Goal: Transaction & Acquisition: Purchase product/service

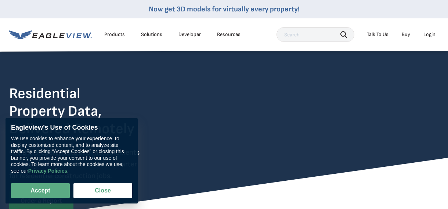
click at [431, 34] on div "Login" at bounding box center [430, 34] width 12 height 7
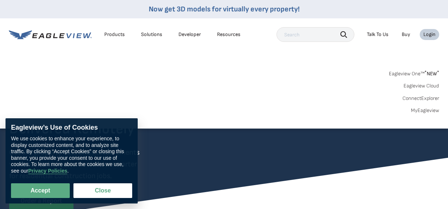
click at [431, 34] on div "Login" at bounding box center [430, 34] width 12 height 7
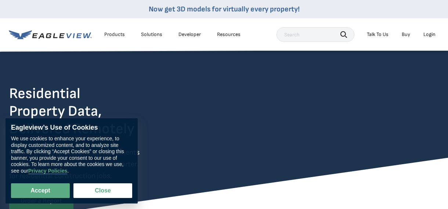
click at [433, 34] on div "Login" at bounding box center [430, 34] width 12 height 7
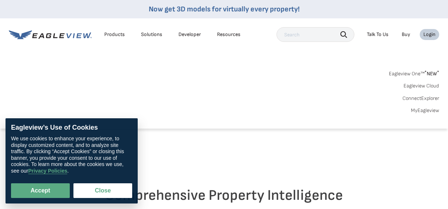
scroll to position [94, 0]
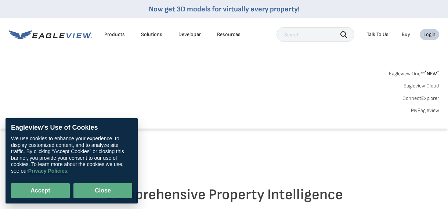
click at [100, 189] on button "Close" at bounding box center [103, 190] width 59 height 15
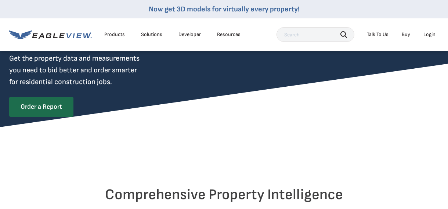
click at [432, 37] on div "Login" at bounding box center [430, 34] width 12 height 7
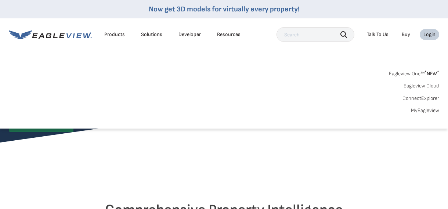
scroll to position [77, 0]
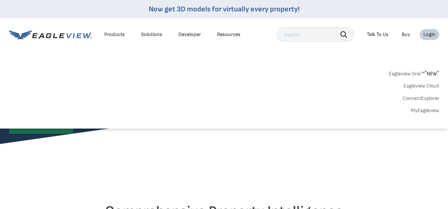
click at [430, 111] on link "MyEagleview" at bounding box center [425, 110] width 28 height 7
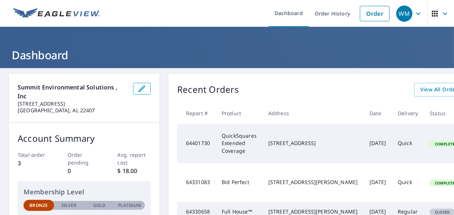
click at [203, 43] on header "Dashboard" at bounding box center [227, 47] width 454 height 41
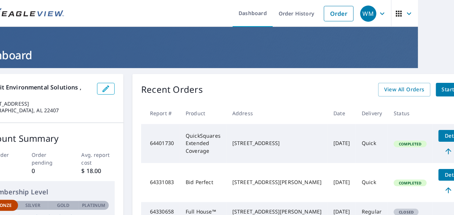
scroll to position [0, 54]
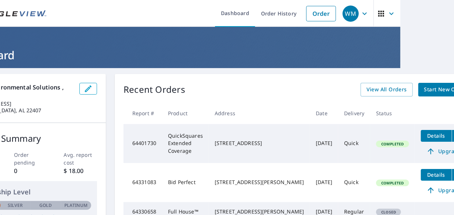
click at [424, 94] on span "Start New Order" at bounding box center [445, 89] width 43 height 9
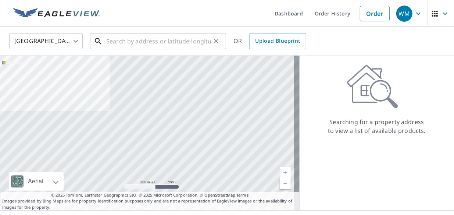
click at [132, 38] on input "text" at bounding box center [158, 41] width 105 height 21
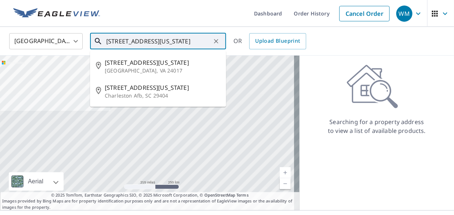
click at [147, 96] on p "Charleston Afb, SC 29404" at bounding box center [162, 95] width 115 height 7
type input "[STREET_ADDRESS][US_STATE]"
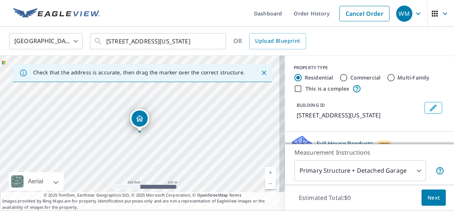
click at [294, 93] on input "This is a complex" at bounding box center [298, 88] width 9 height 9
checkbox input "true"
radio input "false"
radio input "true"
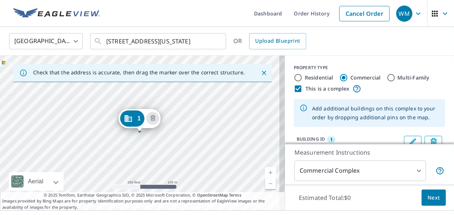
click at [375, 176] on body "WM WM Dashboard Order History Cancel Order WM United States US ​ 4033 Michigan …" at bounding box center [227, 107] width 454 height 215
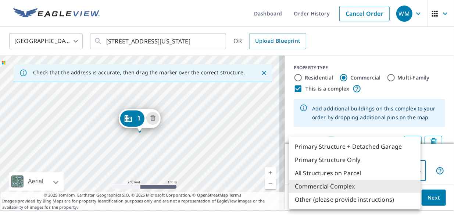
click at [349, 182] on li "Commercial Complex" at bounding box center [355, 185] width 132 height 13
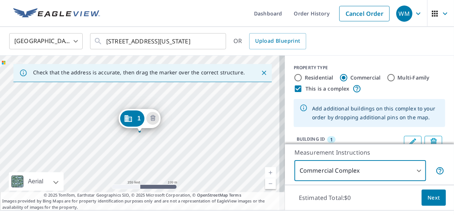
click at [373, 178] on body "WM WM Dashboard Order History Cancel Order WM United States US ​ 4033 Michigan …" at bounding box center [227, 107] width 454 height 215
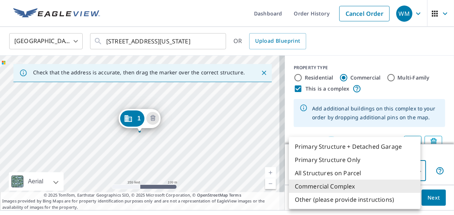
click at [349, 173] on li "All Structures on Parcel" at bounding box center [355, 172] width 132 height 13
type input "3"
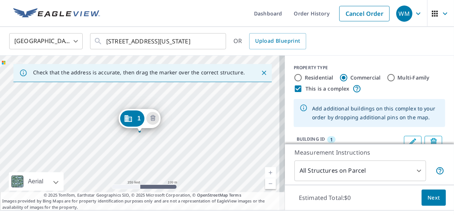
click at [425, 203] on button "Next" at bounding box center [434, 197] width 24 height 17
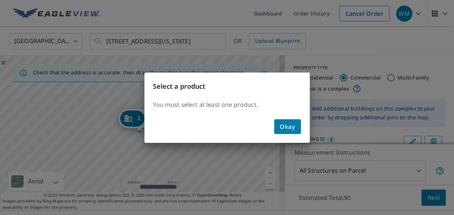
click at [288, 130] on span "Okay" at bounding box center [287, 126] width 15 height 10
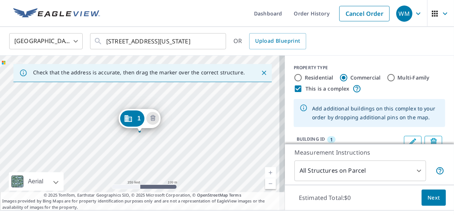
click at [312, 130] on div at bounding box center [227, 107] width 454 height 215
click at [387, 81] on input "Multi-Family" at bounding box center [391, 77] width 9 height 9
radio input "true"
type input "2"
click at [295, 92] on input "This is a complex" at bounding box center [298, 88] width 9 height 9
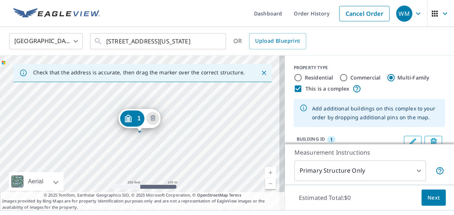
checkbox input "false"
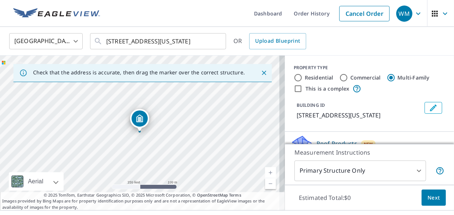
click at [294, 75] on input "Residential" at bounding box center [298, 77] width 9 height 9
radio input "true"
type input "1"
click at [387, 79] on input "Multi-Family" at bounding box center [391, 77] width 9 height 9
radio input "true"
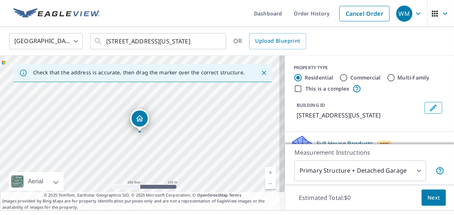
type input "2"
click at [294, 90] on input "This is a complex" at bounding box center [298, 88] width 9 height 9
checkbox input "true"
radio input "true"
type input "4"
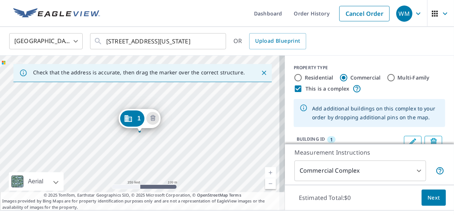
click at [294, 80] on input "Residential" at bounding box center [298, 77] width 9 height 9
radio input "true"
type input "1"
click at [294, 90] on input "This is a complex" at bounding box center [298, 88] width 9 height 9
checkbox input "false"
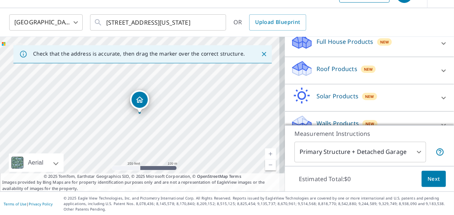
scroll to position [83, 0]
click at [435, 78] on div at bounding box center [444, 71] width 18 height 18
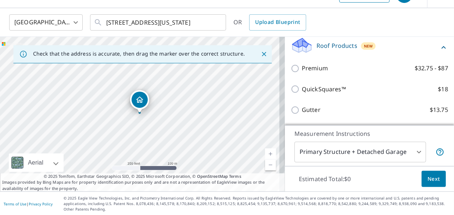
scroll to position [121, 0]
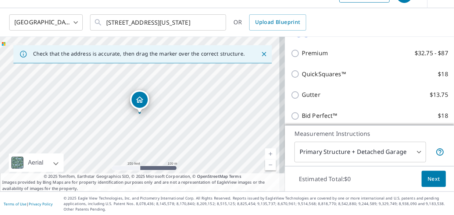
click at [293, 78] on input "QuickSquares™ $18" at bounding box center [296, 73] width 11 height 9
checkbox input "true"
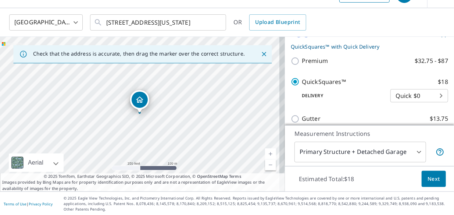
click at [428, 186] on button "Next" at bounding box center [434, 179] width 24 height 17
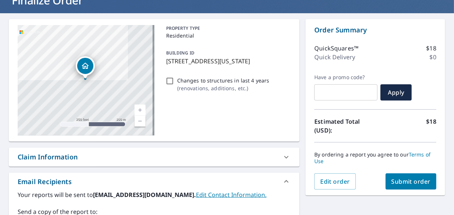
scroll to position [57, 0]
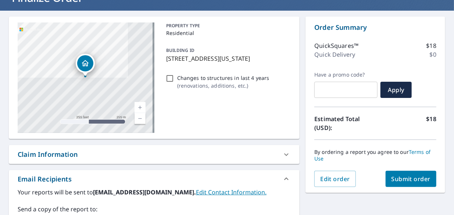
click at [408, 185] on button "Submit order" at bounding box center [411, 179] width 51 height 16
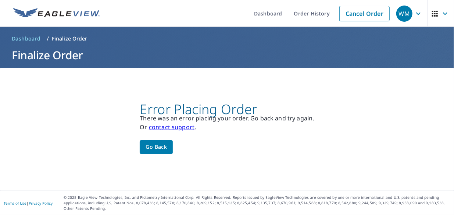
scroll to position [0, 0]
click at [162, 149] on span "Go back" at bounding box center [156, 146] width 21 height 9
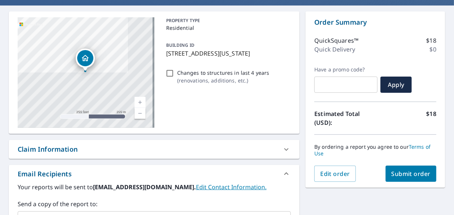
scroll to position [63, 0]
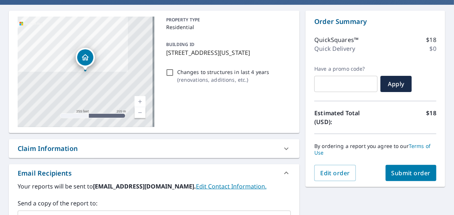
click at [404, 180] on button "Submit order" at bounding box center [411, 173] width 51 height 16
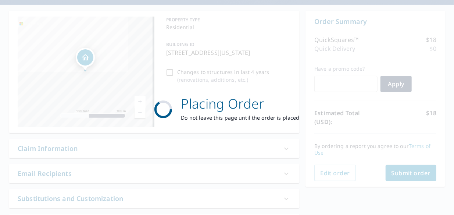
scroll to position [0, 0]
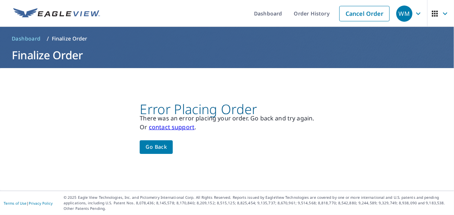
click at [173, 130] on link "contact support" at bounding box center [172, 127] width 46 height 8
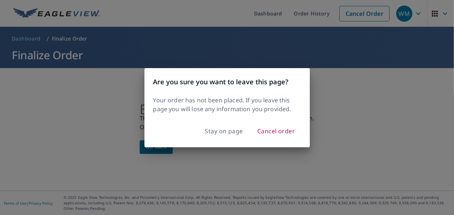
click at [218, 165] on div "Are you sure you want to leave this page? Your order has not been placed. If yo…" at bounding box center [227, 107] width 454 height 215
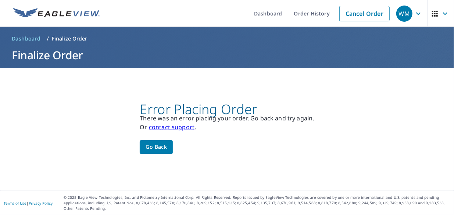
click at [436, 19] on span "button" at bounding box center [440, 14] width 21 height 18
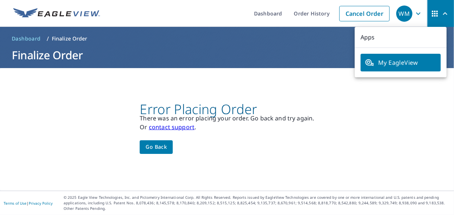
click at [408, 112] on div "Error Placing Order There was an error placing your order. Go back and try agai…" at bounding box center [227, 129] width 454 height 122
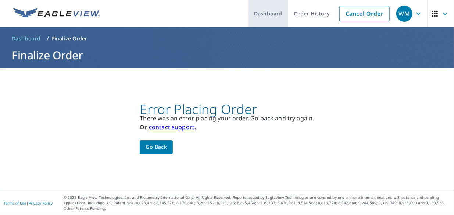
click at [276, 18] on link "Dashboard" at bounding box center [268, 13] width 40 height 27
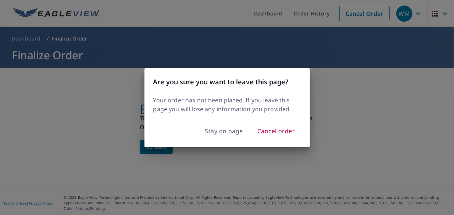
click at [32, 43] on div "Are you sure you want to leave this page? Your order has not been placed. If yo…" at bounding box center [227, 107] width 454 height 215
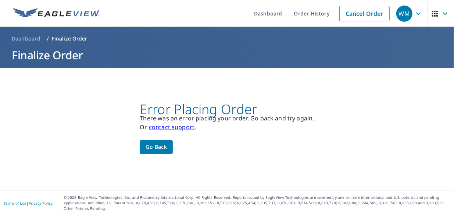
click at [155, 148] on span "Go back" at bounding box center [156, 146] width 21 height 9
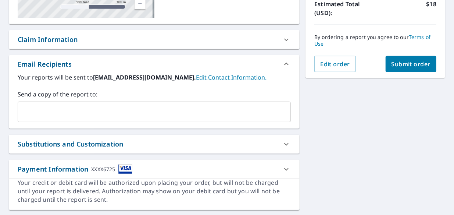
scroll to position [196, 0]
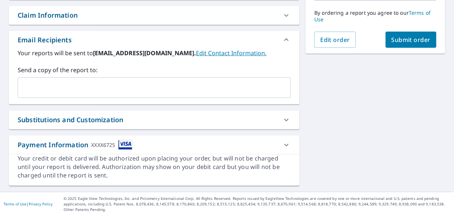
click at [282, 143] on icon at bounding box center [286, 144] width 9 height 9
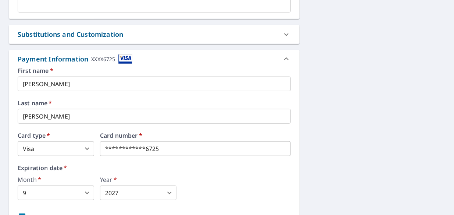
scroll to position [297, 0]
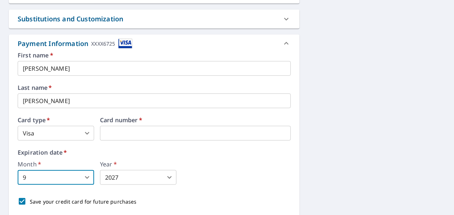
click at [380, 180] on div "4033 Michigan Ave Charleston Afb, SC 29404 Aerial Road A standard road map Aeri…" at bounding box center [227, 11] width 454 height 481
click at [66, 127] on body "WM WM Dashboard Order History Cancel Order WM Dashboard / Finalize Order Finali…" at bounding box center [227, 107] width 454 height 215
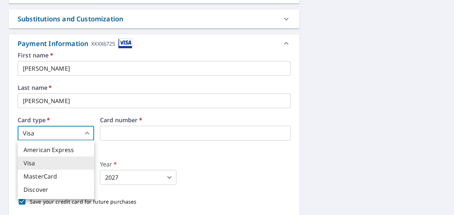
click at [68, 146] on li "American Express" at bounding box center [56, 149] width 76 height 13
type input "1"
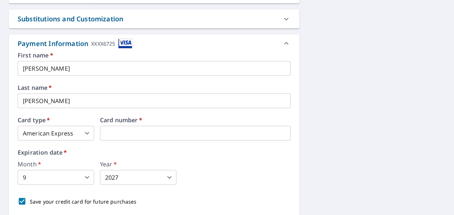
click at [50, 172] on body "WM WM Dashboard Order History Cancel Order WM Dashboard / Finalize Order Finali…" at bounding box center [227, 107] width 454 height 215
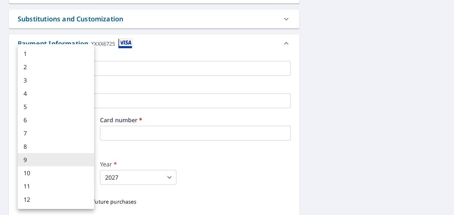
click at [36, 177] on li "10" at bounding box center [56, 172] width 76 height 13
type input "10"
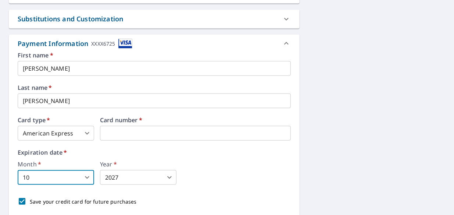
click at [134, 182] on body "WM WM Dashboard Order History Cancel Order WM Dashboard / Finalize Order Finali…" at bounding box center [227, 107] width 454 height 215
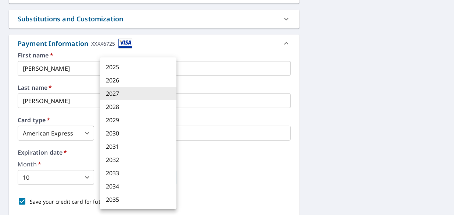
click at [121, 110] on li "2028" at bounding box center [138, 106] width 76 height 13
type input "2028"
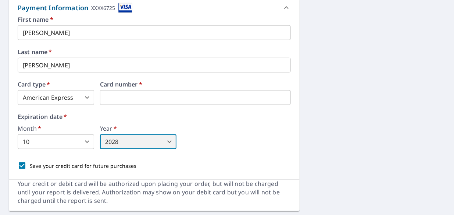
scroll to position [333, 0]
click at [60, 33] on input "[PERSON_NAME]" at bounding box center [154, 32] width 273 height 15
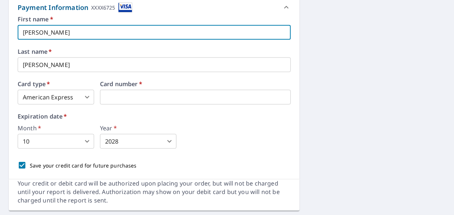
click at [76, 32] on input "wanda Cameron" at bounding box center [154, 32] width 273 height 15
type input "[PERSON_NAME]"
click at [84, 65] on input "[PERSON_NAME]" at bounding box center [154, 64] width 273 height 15
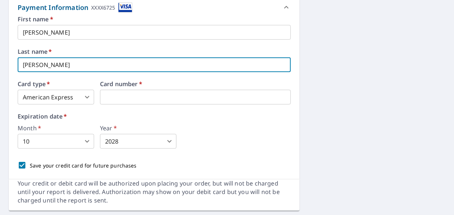
click at [260, 129] on div "Month   * 10 10 ​ Year   * 2028 2028 ​" at bounding box center [154, 137] width 273 height 24
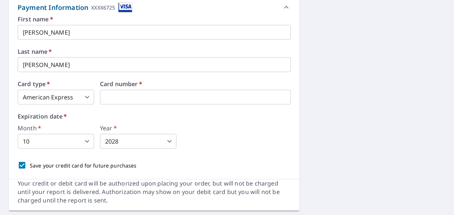
scroll to position [358, 0]
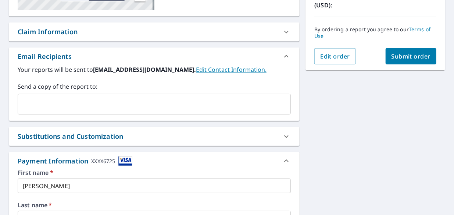
scroll to position [179, 0]
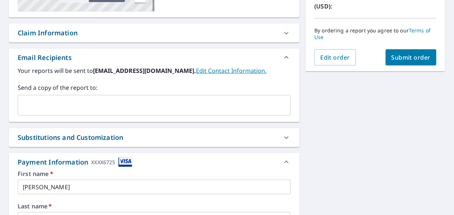
click at [117, 107] on input "text" at bounding box center [148, 105] width 255 height 14
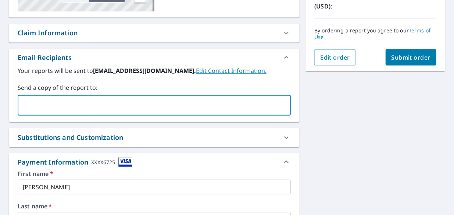
click at [379, 140] on div "4033 Michigan Ave Charleston Afb, SC 29404 Aerial Road A standard road map Aeri…" at bounding box center [227, 129] width 454 height 481
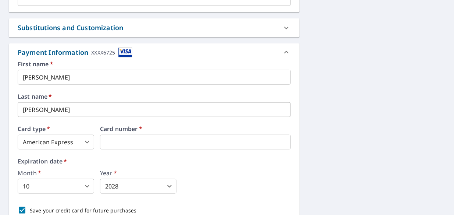
scroll to position [289, 0]
click at [129, 50] on img at bounding box center [125, 52] width 14 height 10
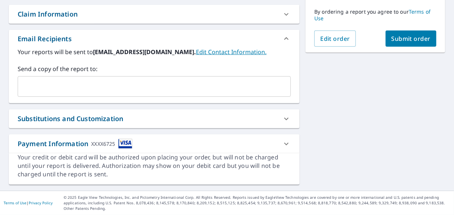
scroll to position [196, 0]
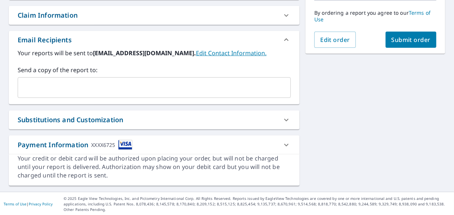
click at [282, 147] on icon at bounding box center [286, 144] width 9 height 9
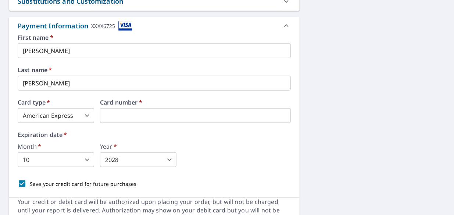
scroll to position [358, 0]
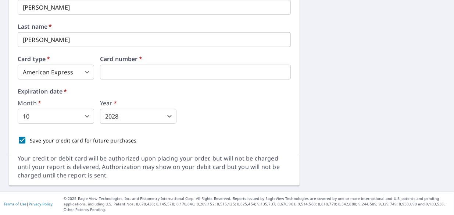
click at [22, 141] on input "Save your credit card for future purchases" at bounding box center [21, 139] width 15 height 15
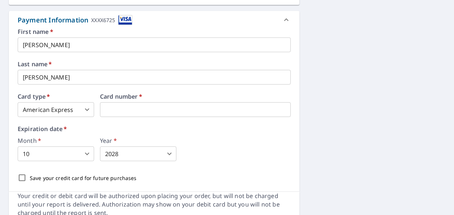
scroll to position [327, 0]
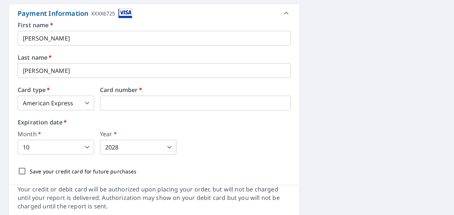
click at [25, 171] on input "Save your credit card for future purchases" at bounding box center [21, 170] width 15 height 15
checkbox input "true"
click at [226, 125] on div "Expiration date   * Month   * 10 10 ​ Year   * 2028 2028 ​" at bounding box center [154, 136] width 273 height 35
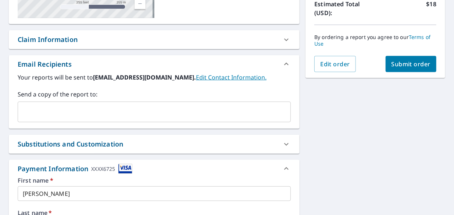
scroll to position [170, 0]
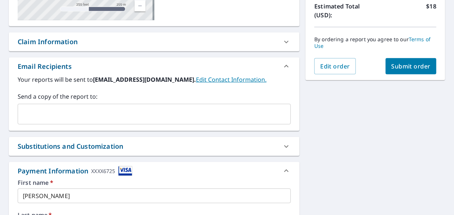
click at [42, 86] on div "Your reports will be sent to manager@sesnow.com. Edit Contact Information. Send…" at bounding box center [154, 99] width 273 height 49
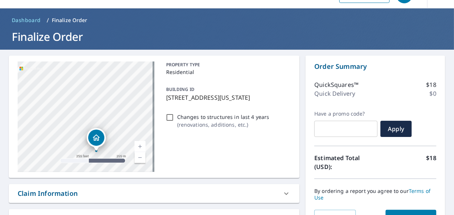
scroll to position [0, 0]
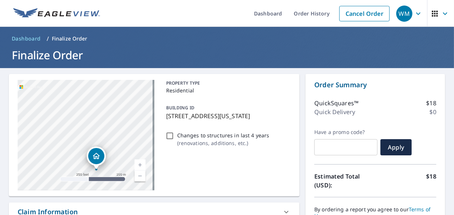
click at [240, 139] on p "Changes to structures in last 4 years" at bounding box center [223, 135] width 92 height 8
click at [174, 140] on input "Changes to structures in last 4 years ( renovations, additions, etc. )" at bounding box center [169, 135] width 9 height 9
checkbox input "true"
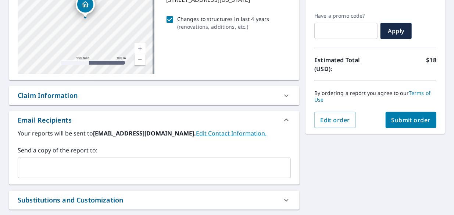
scroll to position [139, 0]
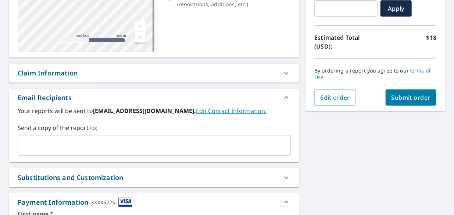
click at [115, 210] on div "Payment Information XXXX6725" at bounding box center [154, 202] width 291 height 18
click at [125, 207] on div "Payment Information XXXX6725" at bounding box center [154, 202] width 291 height 19
click at [125, 207] on div "Payment Information XXXX6725" at bounding box center [154, 202] width 291 height 18
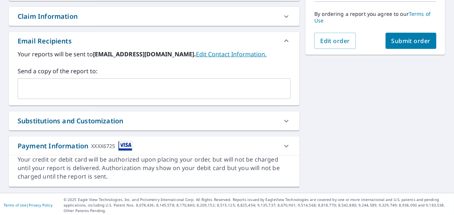
scroll to position [196, 0]
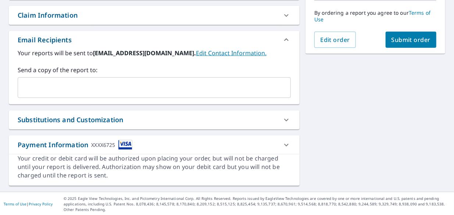
click at [282, 119] on icon at bounding box center [286, 119] width 9 height 9
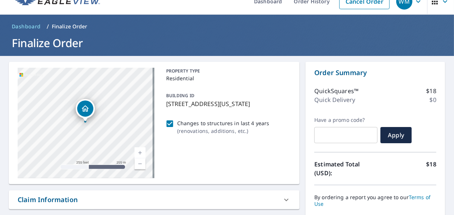
scroll to position [0, 0]
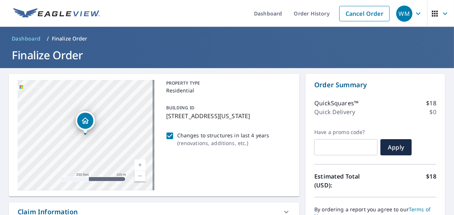
click at [430, 18] on icon "button" at bounding box center [434, 13] width 9 height 9
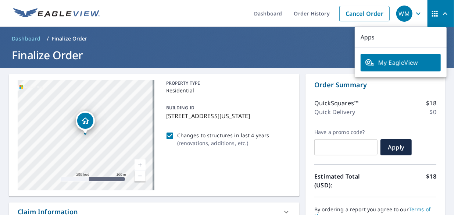
click at [406, 69] on link "My EagleView" at bounding box center [401, 63] width 80 height 18
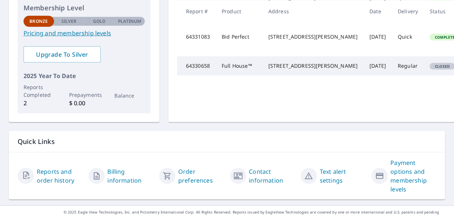
scroll to position [210, 0]
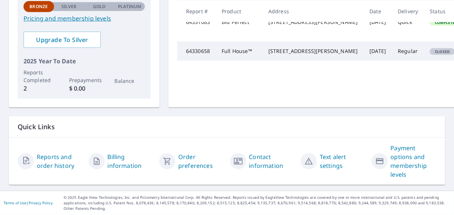
click at [418, 164] on link "Payment options and membership levels" at bounding box center [414, 160] width 46 height 35
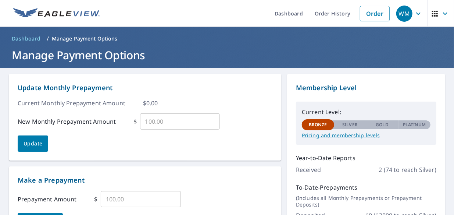
scroll to position [0, 0]
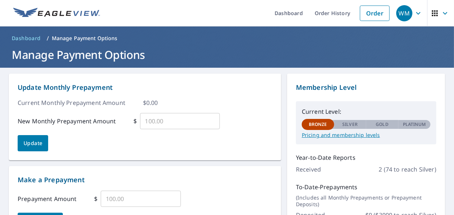
click at [45, 149] on button "Update" at bounding box center [33, 143] width 31 height 16
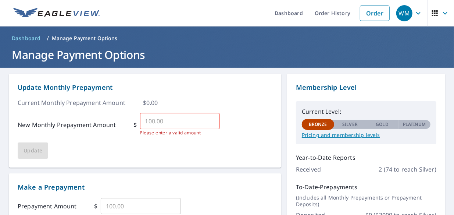
click at [182, 122] on input "text" at bounding box center [180, 121] width 80 height 21
click at [201, 123] on input "text" at bounding box center [180, 121] width 80 height 21
click at [38, 150] on div "Update Monthly Prepayment Current Monthly Prepayment Amount $ 0.00 New Monthly …" at bounding box center [145, 120] width 255 height 76
click at [198, 102] on div "Current Monthly Prepayment Amount $ 0.00" at bounding box center [145, 102] width 255 height 9
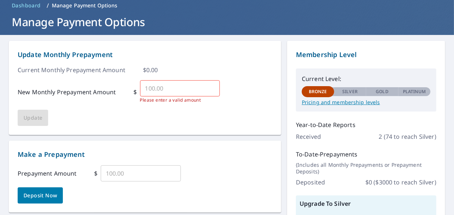
scroll to position [46, 0]
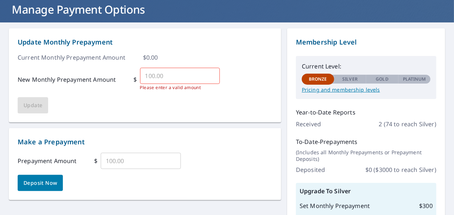
click at [178, 161] on input "text" at bounding box center [141, 160] width 80 height 21
click at [48, 186] on span "Deposit Now" at bounding box center [40, 182] width 33 height 9
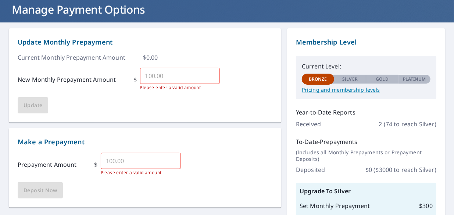
click at [139, 162] on input "text" at bounding box center [141, 160] width 80 height 21
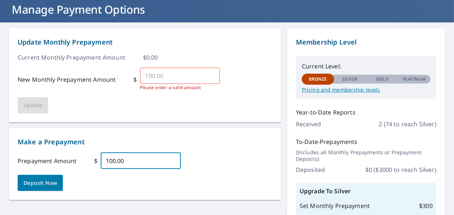
type input "100.00"
click at [239, 170] on div "Make a Prepayment Prepayment Amount $ 100.00 ​ Deposit Now" at bounding box center [145, 164] width 255 height 54
click at [44, 182] on span "Deposit Now" at bounding box center [40, 182] width 33 height 9
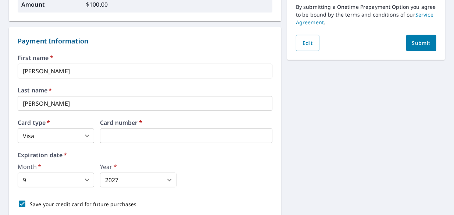
scroll to position [149, 0]
click at [74, 135] on body "WM WM Dashboard Order History Order WM Dashboard / Manage Payment Options / Sub…" at bounding box center [227, 107] width 454 height 215
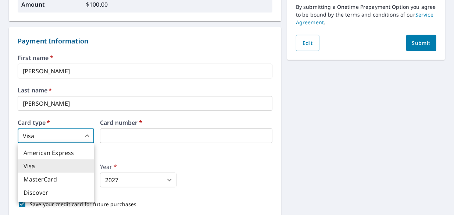
click at [68, 154] on li "American Express" at bounding box center [56, 152] width 76 height 13
type input "1"
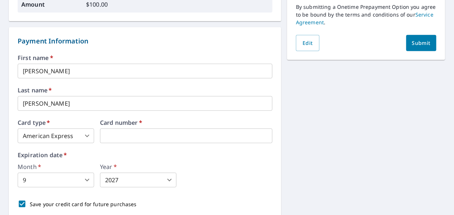
click at [49, 179] on body "WM WM Dashboard Order History Order WM Dashboard / Manage Payment Options / Sub…" at bounding box center [227, 107] width 454 height 215
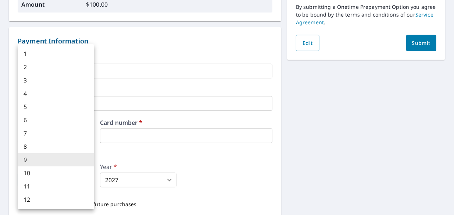
click at [51, 174] on li "10" at bounding box center [56, 172] width 76 height 13
type input "10"
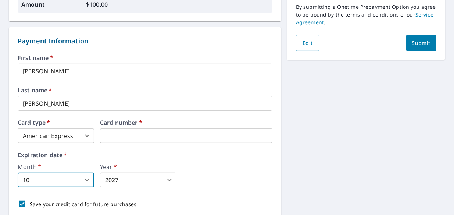
click at [140, 176] on body "WM WM Dashboard Order History Order WM Dashboard / Manage Payment Options / Sub…" at bounding box center [227, 107] width 454 height 215
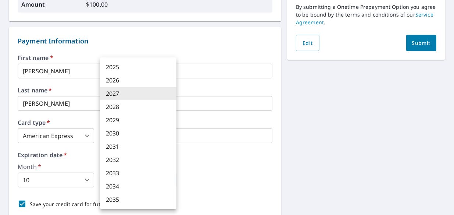
click at [126, 109] on li "2028" at bounding box center [138, 106] width 76 height 13
type input "2028"
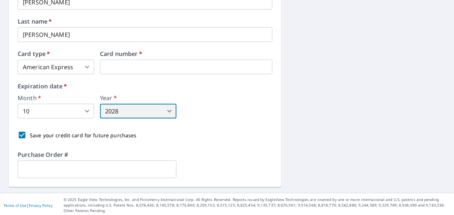
scroll to position [218, 0]
click at [132, 169] on input "text" at bounding box center [97, 168] width 159 height 15
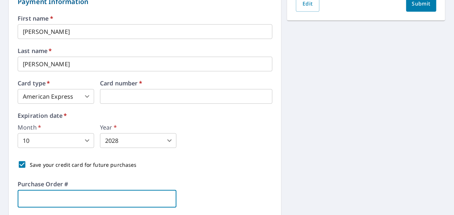
scroll to position [195, 0]
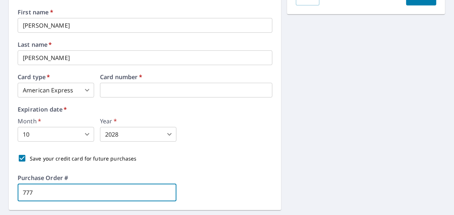
type input "777"
click at [287, 159] on div "Total Price Onetime Prepay $ 100.00 Total (USD) $ 100.00 By submitting a Onetim…" at bounding box center [366, 44] width 158 height 331
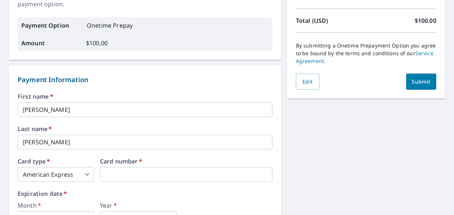
scroll to position [110, 0]
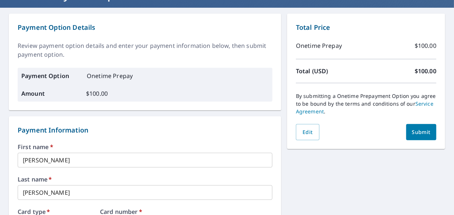
click at [422, 136] on button "Submit" at bounding box center [421, 132] width 30 height 16
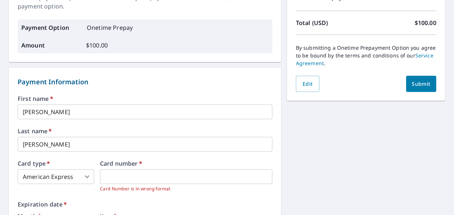
scroll to position [132, 0]
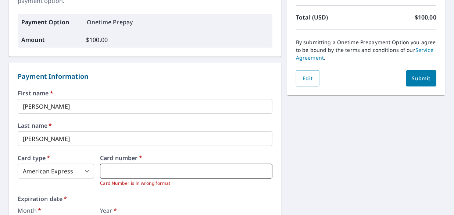
click at [114, 178] on iframe at bounding box center [186, 171] width 172 height 15
click at [115, 166] on iframe at bounding box center [186, 171] width 172 height 15
click at [152, 166] on iframe at bounding box center [186, 171] width 172 height 15
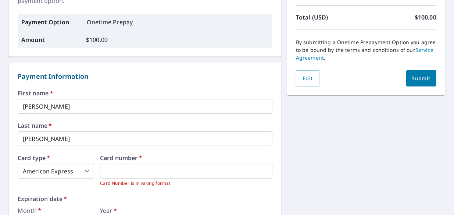
click at [287, 173] on div "Total Price Onetime Prepay $ 100.00 Total (USD) $ 100.00 By submitting a Onetim…" at bounding box center [366, 129] width 158 height 339
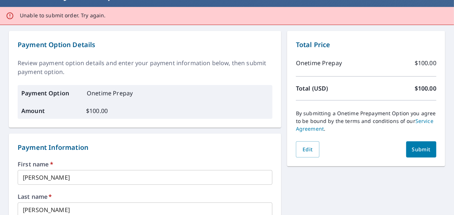
scroll to position [0, 0]
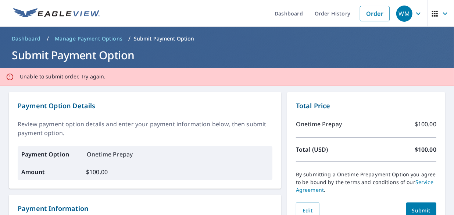
click at [432, 13] on icon "button" at bounding box center [435, 14] width 6 height 6
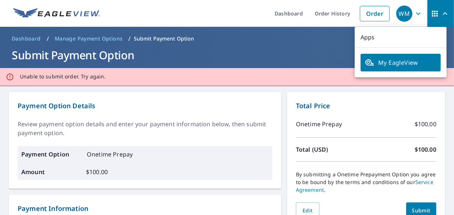
click at [380, 40] on p "Apps" at bounding box center [401, 37] width 92 height 21
click at [408, 68] on link "My EagleView" at bounding box center [401, 63] width 80 height 18
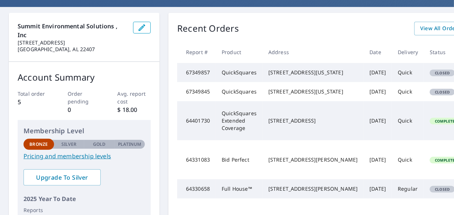
scroll to position [61, 0]
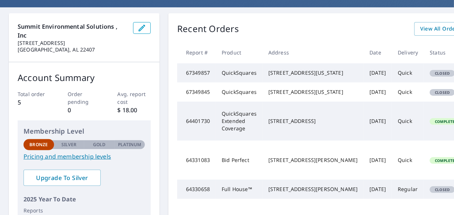
click at [311, 76] on div "[STREET_ADDRESS][US_STATE]" at bounding box center [312, 72] width 89 height 7
click at [294, 82] on td "[STREET_ADDRESS][US_STATE]" at bounding box center [312, 72] width 101 height 19
click at [202, 82] on td "67349857" at bounding box center [196, 72] width 39 height 19
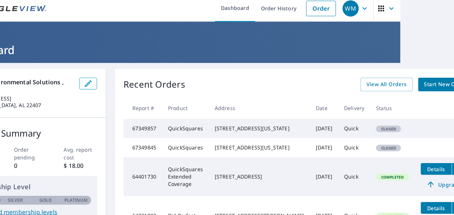
scroll to position [0, 54]
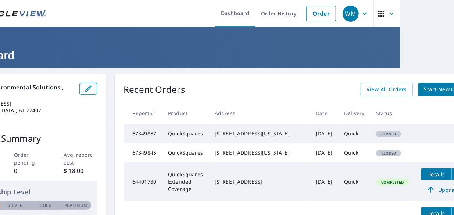
click at [360, 15] on icon "button" at bounding box center [364, 13] width 9 height 9
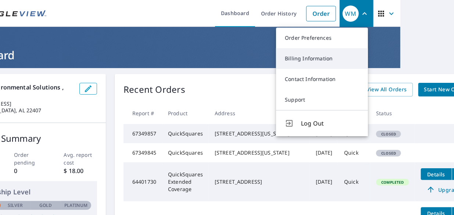
click at [334, 61] on link "Billing Information" at bounding box center [322, 58] width 92 height 21
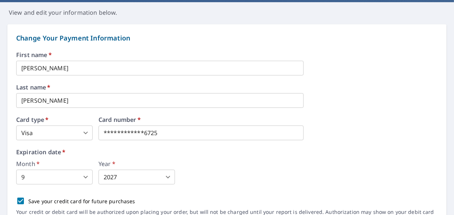
scroll to position [67, 0]
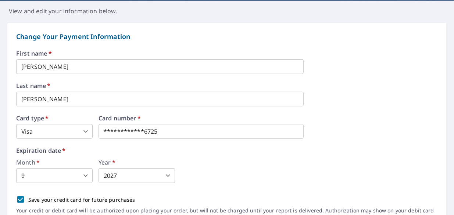
click at [65, 134] on body "**********" at bounding box center [227, 107] width 454 height 215
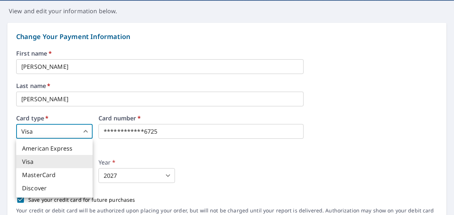
click at [60, 148] on li "American Express" at bounding box center [54, 148] width 76 height 13
type input "1"
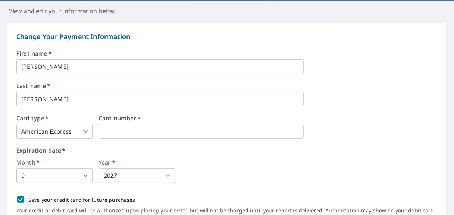
click at [60, 171] on body "WM WM Dashboard Order History Order WM Dashboard / Billing Information Billing …" at bounding box center [227, 107] width 454 height 215
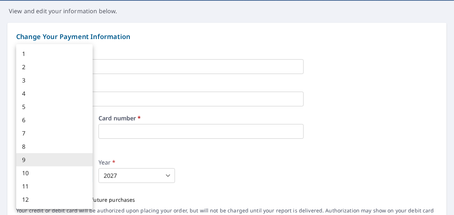
click at [36, 176] on li "10" at bounding box center [54, 172] width 76 height 13
type input "10"
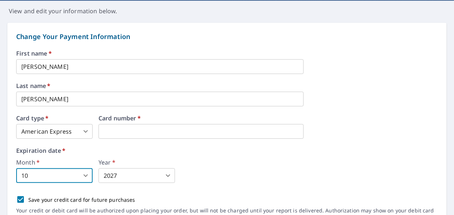
click at [140, 178] on body "WM WM Dashboard Order History Order WM Dashboard / Billing Information Billing …" at bounding box center [227, 107] width 454 height 215
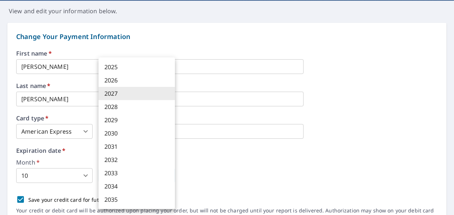
click at [128, 106] on li "2028" at bounding box center [137, 106] width 76 height 13
type input "2028"
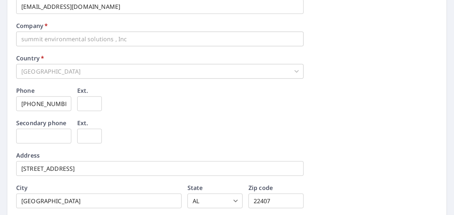
scroll to position [414, 0]
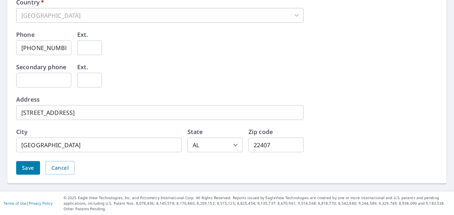
click at [27, 172] on button "Save" at bounding box center [28, 168] width 24 height 14
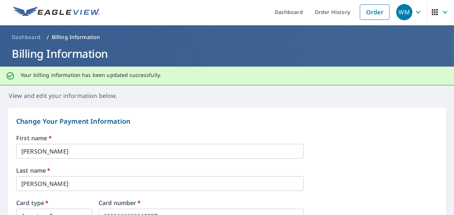
scroll to position [0, 0]
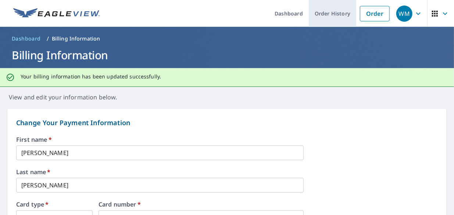
click at [328, 21] on link "Order History" at bounding box center [332, 13] width 47 height 27
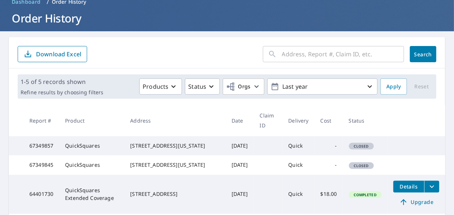
scroll to position [57, 0]
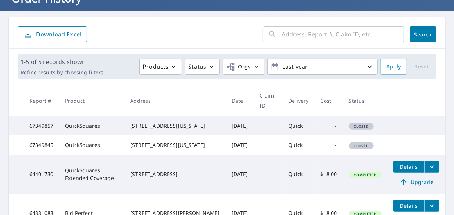
click at [171, 129] on div "[STREET_ADDRESS][US_STATE]" at bounding box center [174, 125] width 89 height 7
click at [38, 135] on td "67349857" at bounding box center [42, 125] width 36 height 19
click at [169, 65] on icon "button" at bounding box center [173, 66] width 9 height 9
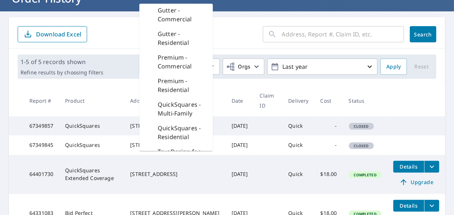
scroll to position [202, 0]
click at [193, 118] on p "QuickSquares - Residential" at bounding box center [182, 109] width 49 height 18
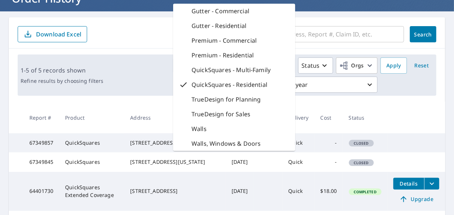
click at [416, 139] on td at bounding box center [416, 139] width 58 height 12
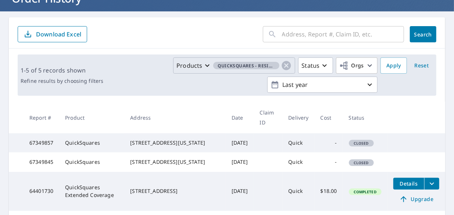
click at [319, 35] on input "text" at bounding box center [343, 34] width 122 height 21
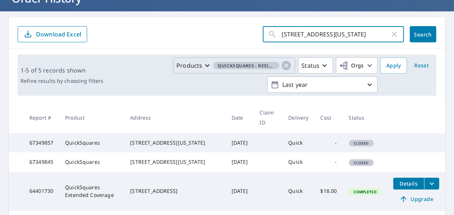
type input "[STREET_ADDRESS][US_STATE]"
click at [420, 37] on button "Search" at bounding box center [423, 34] width 26 height 16
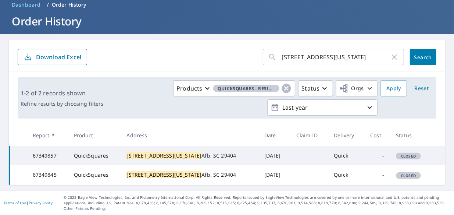
scroll to position [48, 0]
click at [402, 152] on td "Closed" at bounding box center [411, 155] width 42 height 19
click at [329, 151] on td "Quick" at bounding box center [346, 155] width 36 height 19
click at [172, 152] on mark "[STREET_ADDRESS][US_STATE]" at bounding box center [163, 155] width 75 height 7
click at [258, 148] on td "[DATE]" at bounding box center [274, 155] width 32 height 19
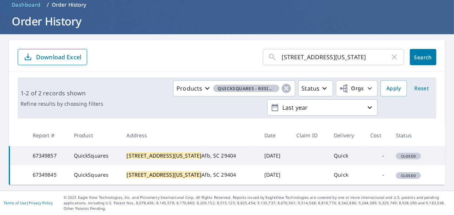
click at [83, 152] on td "QuickSquares" at bounding box center [94, 155] width 53 height 19
click at [40, 149] on td "67349857" at bounding box center [47, 155] width 41 height 19
click at [385, 80] on button "Apply" at bounding box center [393, 88] width 26 height 16
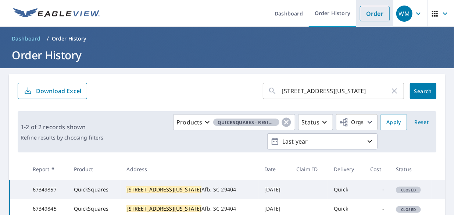
click at [375, 19] on link "Order" at bounding box center [375, 13] width 30 height 15
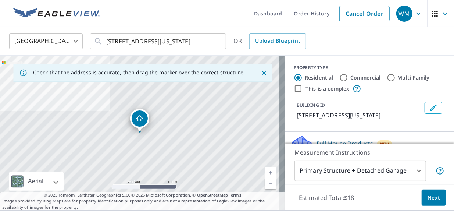
click at [384, 175] on body "WM WM Dashboard Order History Cancel Order WM [GEOGRAPHIC_DATA] [GEOGRAPHIC_DAT…" at bounding box center [227, 107] width 454 height 215
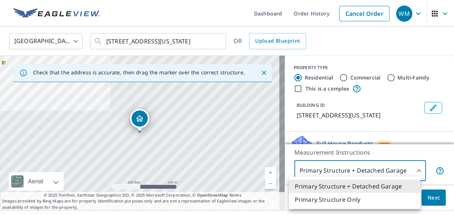
click at [392, 189] on li "Primary Structure + Detached Garage" at bounding box center [355, 185] width 132 height 13
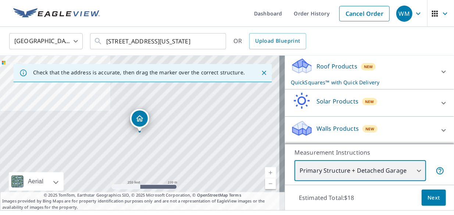
scroll to position [112, 0]
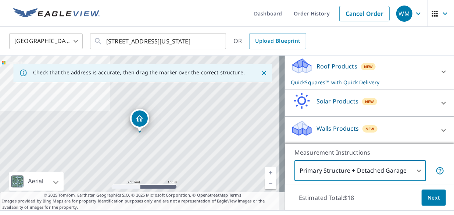
click at [411, 84] on p "QuickSquares™ with Quick Delivery" at bounding box center [363, 82] width 144 height 8
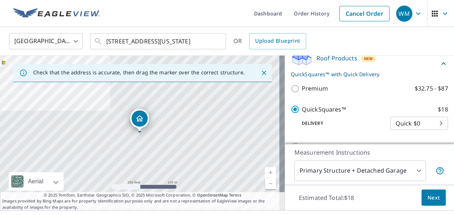
click at [430, 202] on button "Next" at bounding box center [434, 197] width 24 height 17
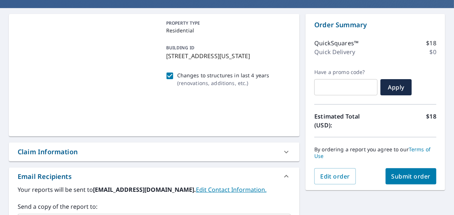
scroll to position [75, 0]
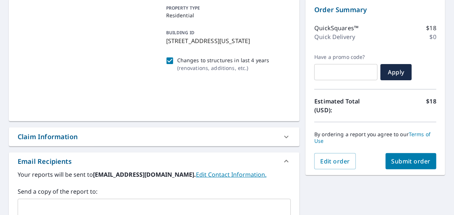
click at [413, 165] on button "Submit order" at bounding box center [411, 161] width 51 height 16
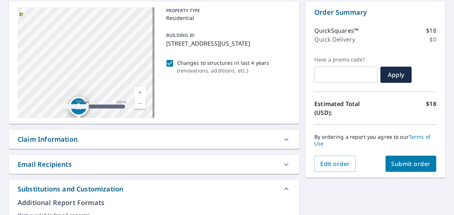
scroll to position [73, 0]
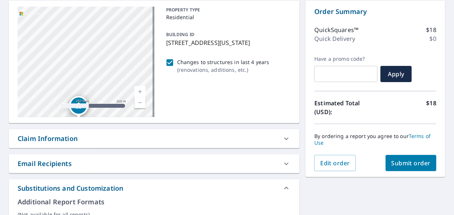
click at [413, 169] on button "Submit order" at bounding box center [411, 163] width 51 height 16
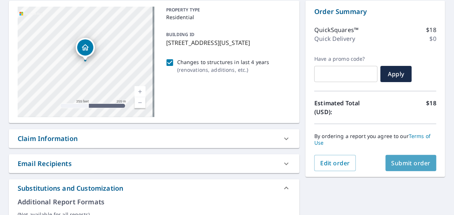
click at [407, 170] on button "Submit order" at bounding box center [411, 163] width 51 height 16
click at [420, 169] on button "Submit order" at bounding box center [411, 163] width 51 height 16
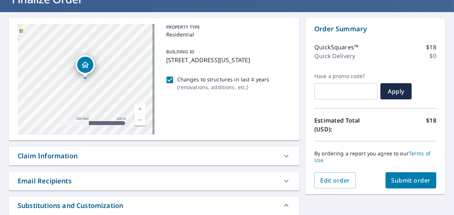
scroll to position [56, 0]
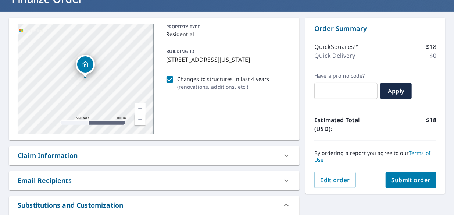
click at [386, 172] on button "Submit order" at bounding box center [411, 180] width 51 height 16
click at [368, 173] on div "Edit order Submit order" at bounding box center [375, 180] width 122 height 16
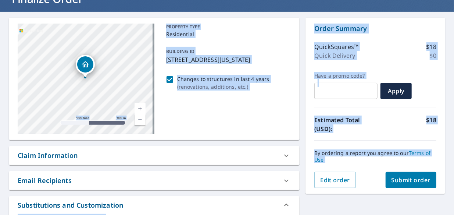
click at [254, 107] on div "PROPERTY TYPE Residential BUILDING ID [STREET_ADDRESS][US_STATE] Changes to str…" at bounding box center [227, 79] width 128 height 110
click at [410, 185] on button "Submit order" at bounding box center [411, 180] width 51 height 16
click at [409, 185] on button "Submit order" at bounding box center [411, 180] width 51 height 16
click at [225, 148] on div "Claim Information" at bounding box center [154, 155] width 291 height 19
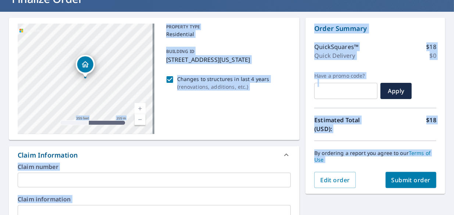
click at [224, 150] on div "Claim Information" at bounding box center [148, 155] width 260 height 10
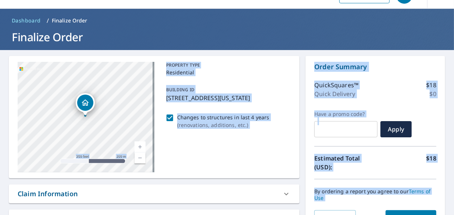
scroll to position [0, 0]
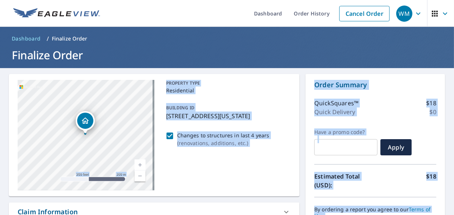
click at [287, 35] on ol "Dashboard / Finalize Order" at bounding box center [227, 39] width 436 height 12
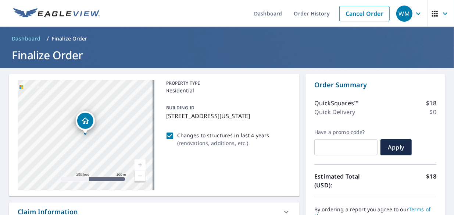
click at [212, 27] on header "Dashboard / Finalize Order Finalize Order" at bounding box center [227, 47] width 454 height 41
click at [301, 15] on link "Order History" at bounding box center [311, 13] width 47 height 27
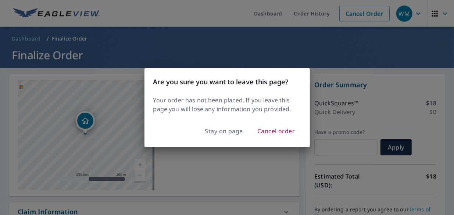
click at [395, 55] on div "Are you sure you want to leave this page? Your order has not been placed. If yo…" at bounding box center [227, 107] width 454 height 215
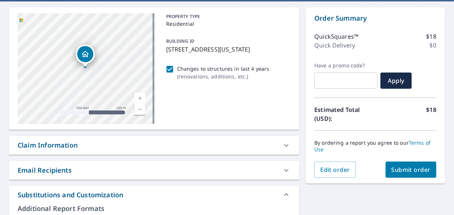
scroll to position [68, 0]
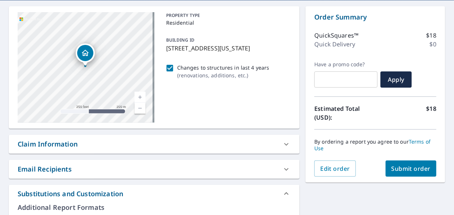
click at [409, 174] on button "Submit order" at bounding box center [411, 168] width 51 height 16
click at [410, 172] on span "Submit order" at bounding box center [410, 168] width 39 height 8
click at [409, 163] on button "Submit order" at bounding box center [411, 168] width 51 height 16
click at [402, 165] on span "Submit order" at bounding box center [410, 168] width 39 height 8
click at [398, 172] on button "Submit order" at bounding box center [411, 168] width 51 height 16
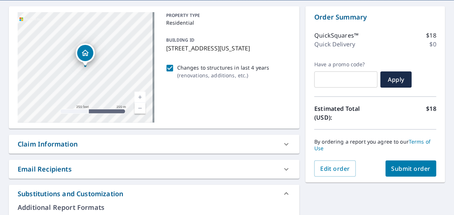
click at [402, 165] on span "Submit order" at bounding box center [410, 168] width 39 height 8
click at [392, 173] on button "Submit order" at bounding box center [411, 168] width 51 height 16
click at [386, 175] on button "Submit order" at bounding box center [411, 168] width 51 height 16
click at [400, 165] on span "Submit order" at bounding box center [410, 168] width 39 height 8
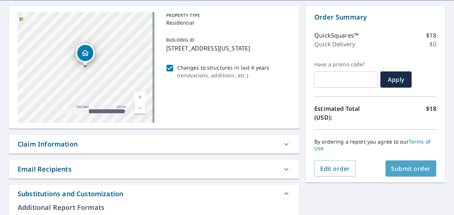
click at [400, 165] on span "Submit order" at bounding box center [410, 168] width 39 height 8
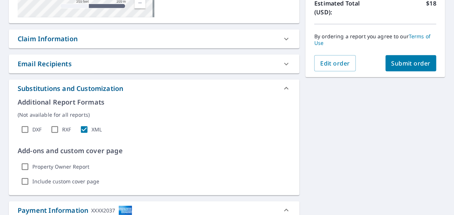
scroll to position [172, 0]
click at [407, 70] on button "Submit order" at bounding box center [411, 63] width 51 height 16
click at [413, 65] on span "Submit order" at bounding box center [410, 64] width 39 height 8
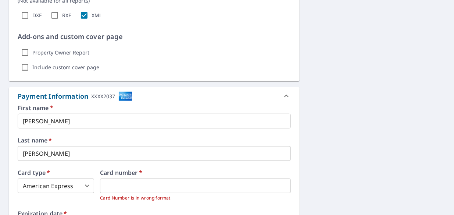
scroll to position [287, 0]
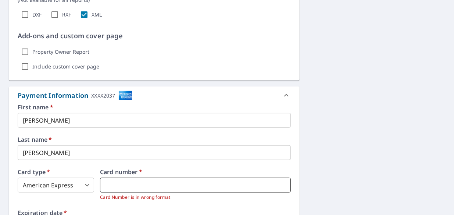
click at [132, 190] on iframe at bounding box center [195, 185] width 191 height 15
click at [139, 178] on iframe at bounding box center [195, 185] width 191 height 15
click at [148, 191] on iframe at bounding box center [195, 185] width 191 height 15
click at [170, 178] on iframe at bounding box center [195, 185] width 191 height 15
click at [162, 180] on iframe at bounding box center [195, 185] width 191 height 15
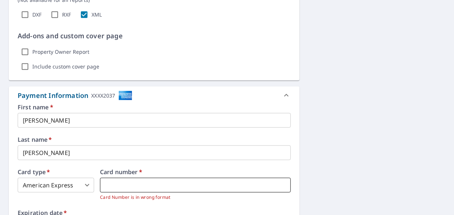
click at [235, 191] on iframe at bounding box center [195, 185] width 191 height 15
click at [107, 189] on iframe at bounding box center [195, 185] width 191 height 15
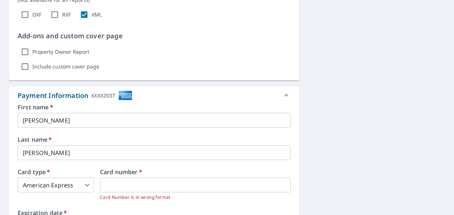
click at [125, 179] on iframe at bounding box center [195, 185] width 191 height 15
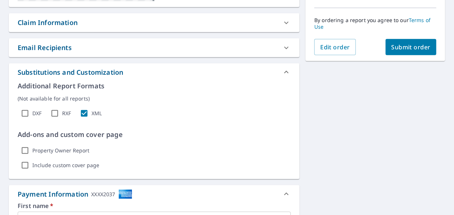
scroll to position [166, 0]
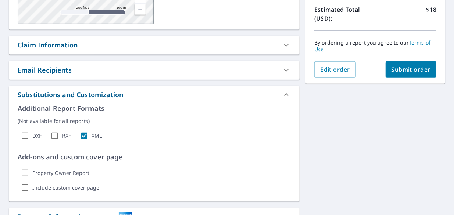
click at [409, 74] on button "Submit order" at bounding box center [411, 69] width 51 height 16
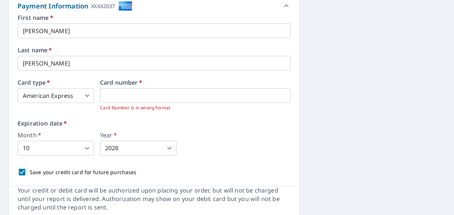
scroll to position [376, 0]
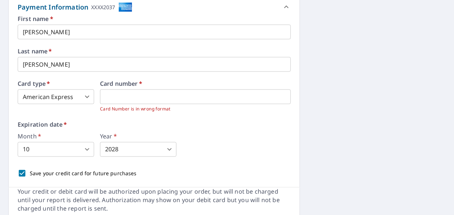
click at [244, 146] on div "Month   * 10 10 ​ Year   * 2028 2028 ​" at bounding box center [154, 145] width 273 height 24
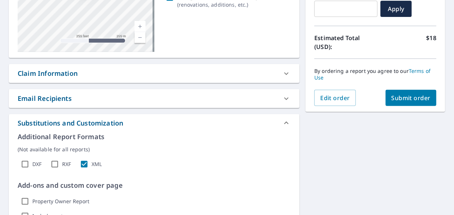
scroll to position [137, 0]
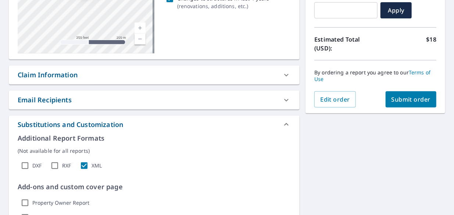
click at [404, 95] on span "Submit order" at bounding box center [410, 99] width 39 height 8
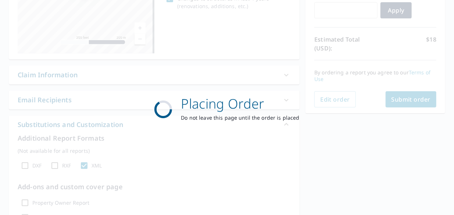
click at [404, 99] on div "Placing Order Do not leave this page until the order is placed" at bounding box center [227, 107] width 454 height 215
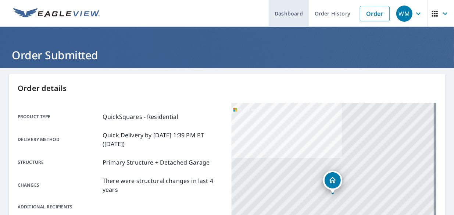
click at [294, 18] on link "Dashboard" at bounding box center [289, 13] width 40 height 27
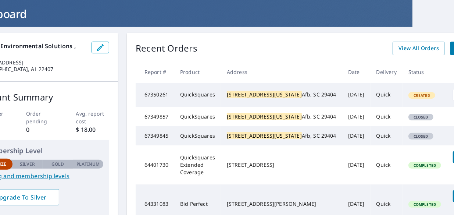
scroll to position [41, 54]
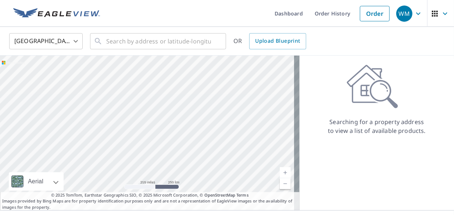
click at [301, 177] on div "Searching for a property address to view a list of available products." at bounding box center [377, 132] width 154 height 154
click at [409, 56] on div "Searching for a property address to view a list of available products." at bounding box center [377, 132] width 154 height 154
click at [176, 42] on input "text" at bounding box center [158, 41] width 105 height 21
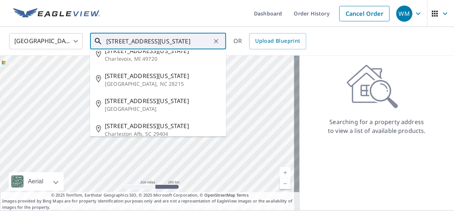
scroll to position [38, 0]
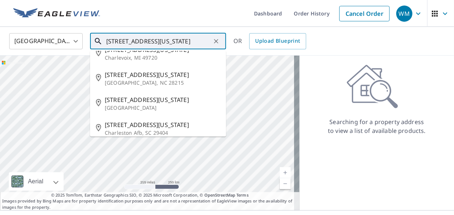
click at [148, 136] on p "Charleston Afb, SC 29404" at bounding box center [162, 132] width 115 height 7
type input "[STREET_ADDRESS][US_STATE]"
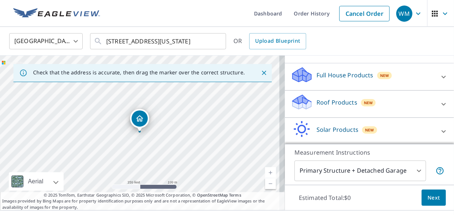
scroll to position [19, 0]
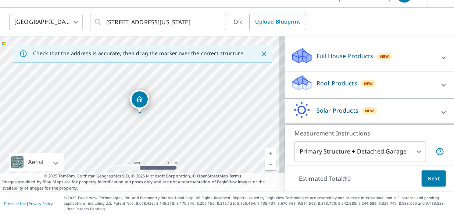
click at [429, 186] on button "Next" at bounding box center [434, 178] width 24 height 17
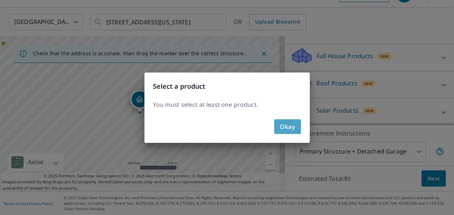
click at [287, 129] on span "Okay" at bounding box center [287, 126] width 15 height 10
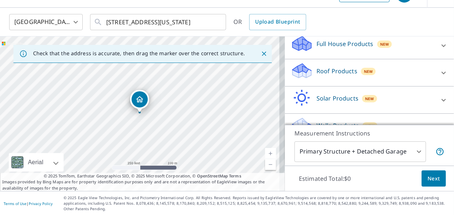
scroll to position [84, 0]
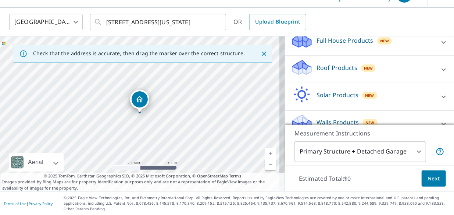
click at [405, 80] on div "Roof Products New" at bounding box center [363, 69] width 144 height 21
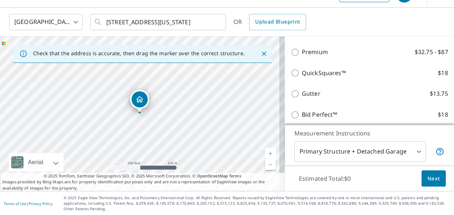
scroll to position [124, 0]
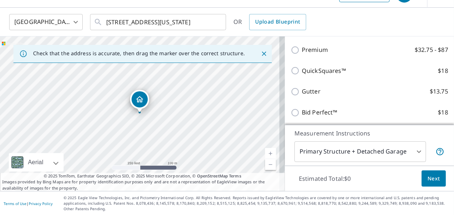
click at [291, 75] on input "QuickSquares™ $18" at bounding box center [296, 70] width 11 height 9
checkbox input "true"
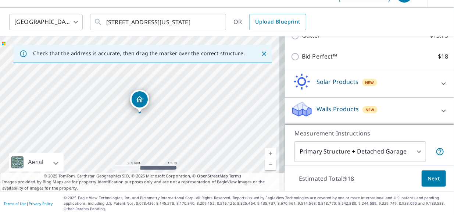
scroll to position [212, 0]
click at [434, 184] on button "Next" at bounding box center [434, 178] width 24 height 17
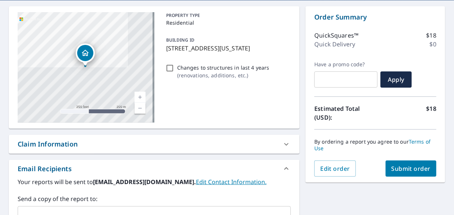
scroll to position [71, 0]
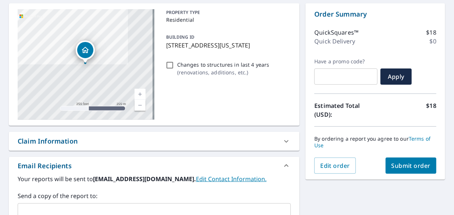
click at [412, 165] on span "Submit order" at bounding box center [410, 165] width 39 height 8
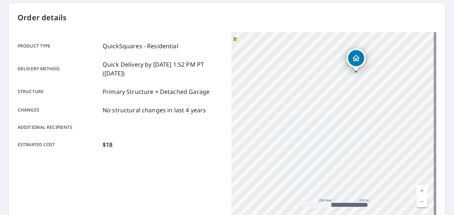
click at [207, 65] on p "Quick Delivery by [DATE] 1:52 PM PT ([DATE])" at bounding box center [163, 69] width 120 height 18
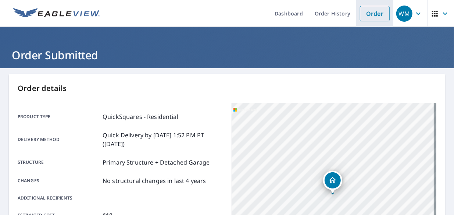
click at [370, 18] on link "Order" at bounding box center [375, 13] width 30 height 15
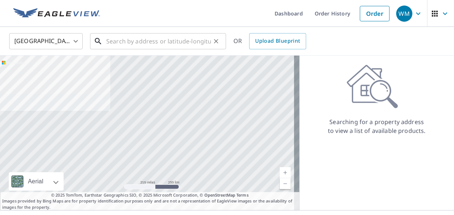
click at [143, 43] on input "text" at bounding box center [158, 41] width 105 height 21
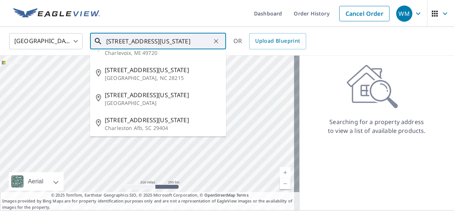
scroll to position [45, 0]
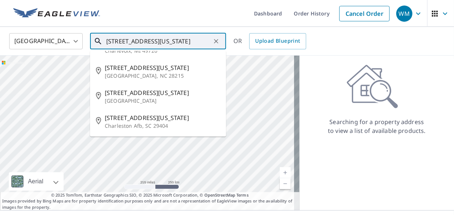
click at [156, 129] on p "Charleston Afb, SC 29404" at bounding box center [162, 125] width 115 height 7
type input "[STREET_ADDRESS][US_STATE]"
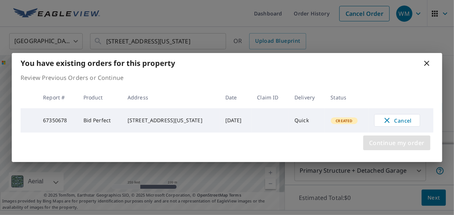
click at [375, 146] on span "Continue my order" at bounding box center [396, 142] width 55 height 10
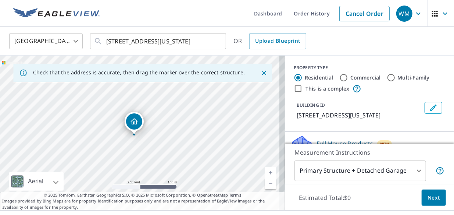
drag, startPoint x: 140, startPoint y: 120, endPoint x: 134, endPoint y: 123, distance: 6.9
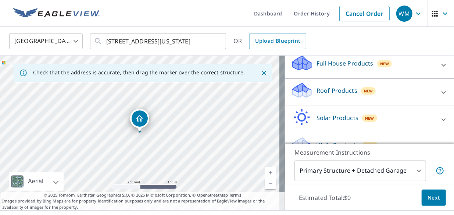
scroll to position [90, 0]
click at [427, 198] on span "Next" at bounding box center [433, 197] width 12 height 9
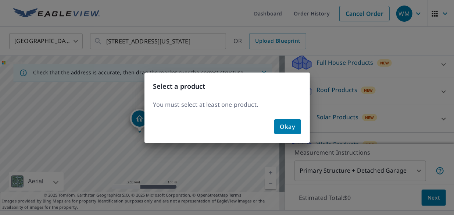
click at [290, 130] on span "Okay" at bounding box center [287, 126] width 15 height 10
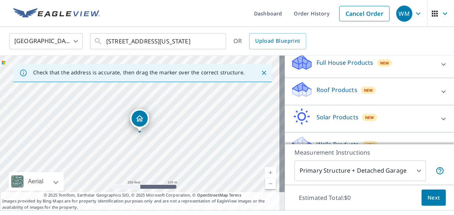
click at [395, 109] on div "Solar Products New" at bounding box center [363, 118] width 144 height 21
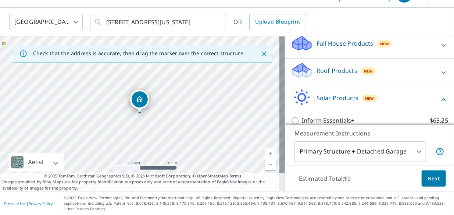
click at [407, 76] on div "Roof Products New" at bounding box center [363, 72] width 144 height 21
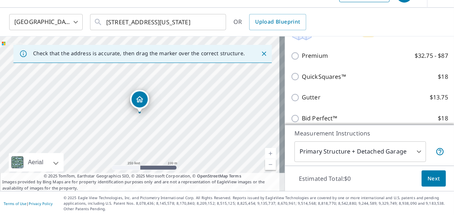
scroll to position [128, 0]
click at [291, 78] on input "QuickSquares™ $18" at bounding box center [296, 76] width 11 height 9
checkbox input "true"
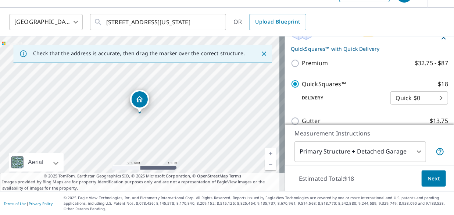
click at [434, 176] on button "Next" at bounding box center [434, 178] width 24 height 17
